Goal: Task Accomplishment & Management: Use online tool/utility

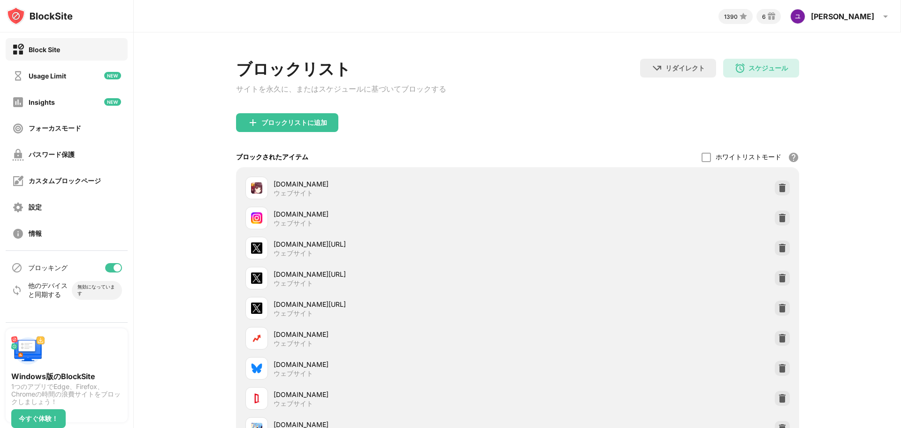
click at [112, 269] on div at bounding box center [113, 267] width 17 height 9
click at [115, 276] on div "ブロッキング" at bounding box center [67, 267] width 122 height 23
click at [115, 270] on div at bounding box center [113, 267] width 17 height 9
click at [113, 266] on div at bounding box center [113, 267] width 17 height 9
click at [118, 272] on div "ブロッキング" at bounding box center [67, 267] width 122 height 23
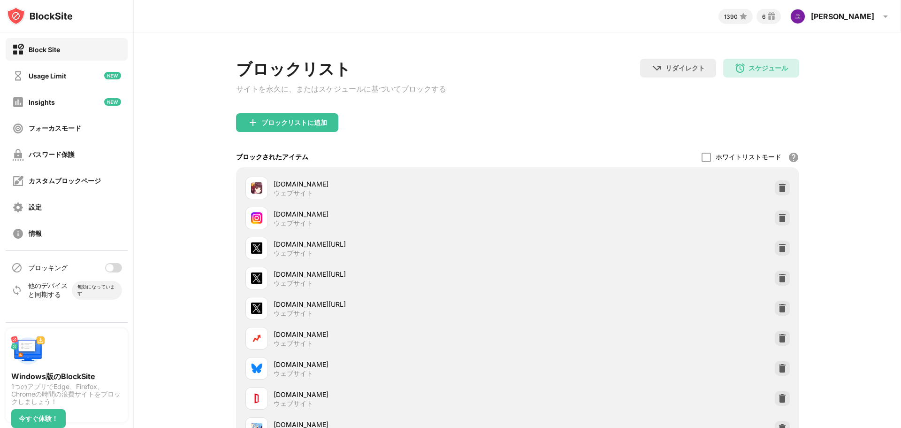
click at [116, 267] on div at bounding box center [113, 267] width 17 height 9
